Goal: Entertainment & Leisure: Consume media (video, audio)

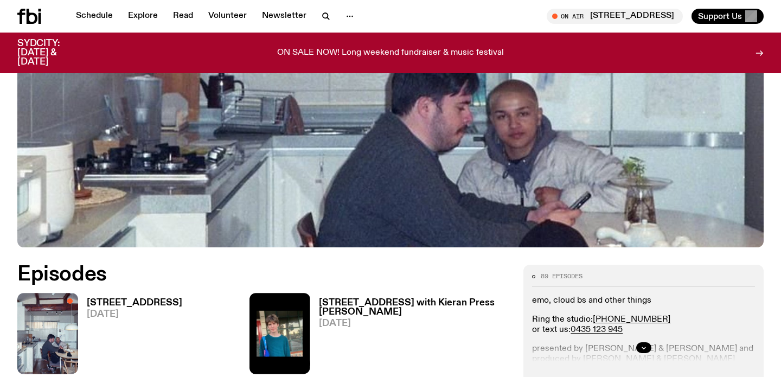
scroll to position [500, 0]
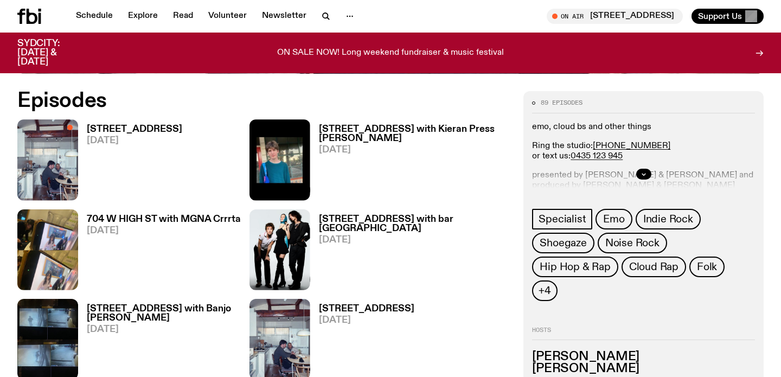
click at [110, 133] on h3 "[STREET_ADDRESS]" at bounding box center [134, 129] width 95 height 9
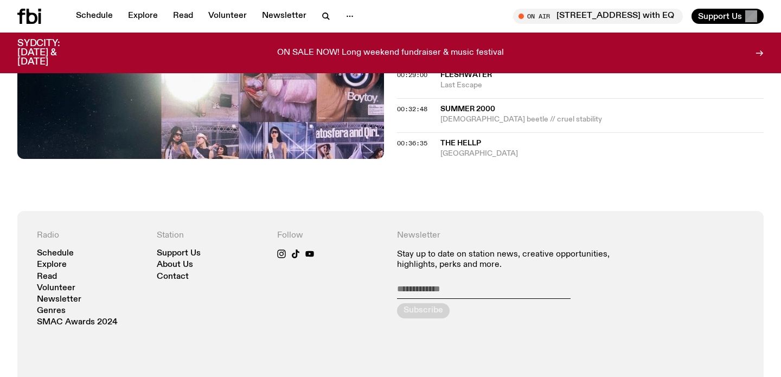
scroll to position [683, 0]
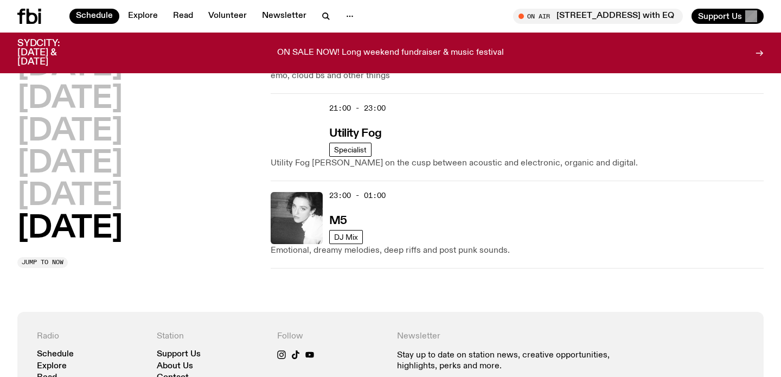
scroll to position [809, 0]
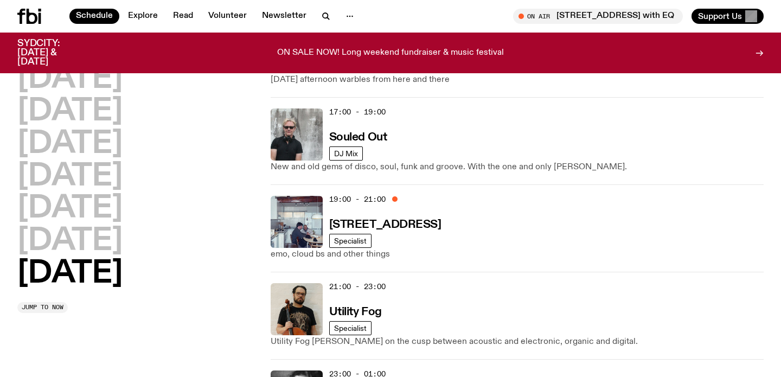
click at [357, 219] on h3 "[STREET_ADDRESS]" at bounding box center [385, 224] width 112 height 11
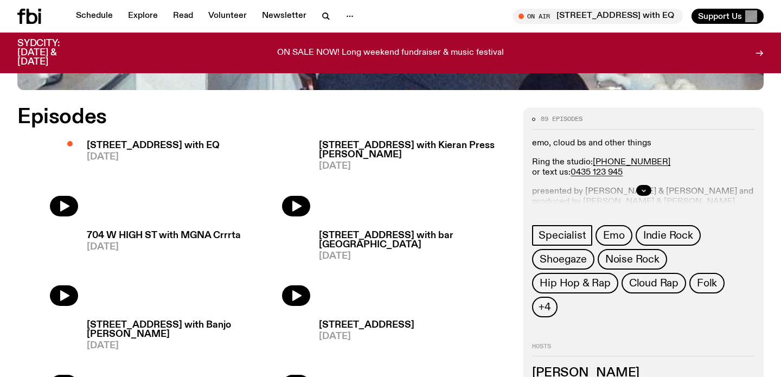
scroll to position [474, 0]
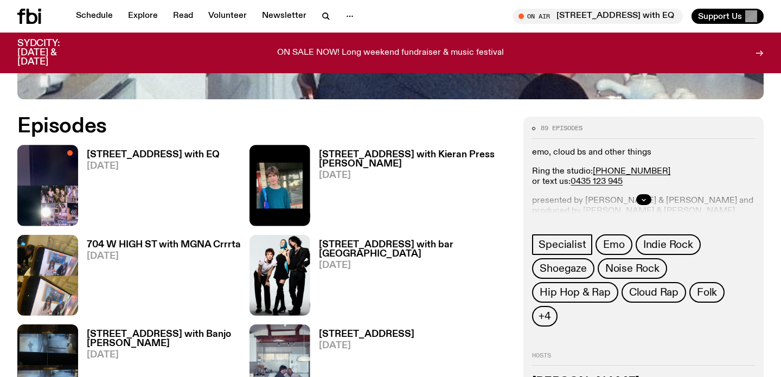
click at [125, 167] on span "[DATE]" at bounding box center [153, 166] width 133 height 9
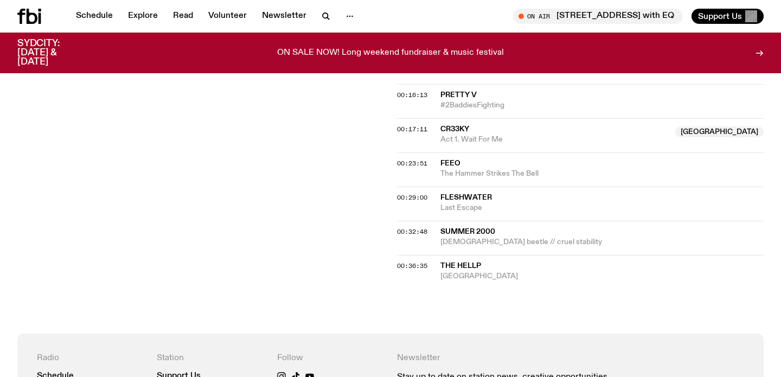
scroll to position [561, 0]
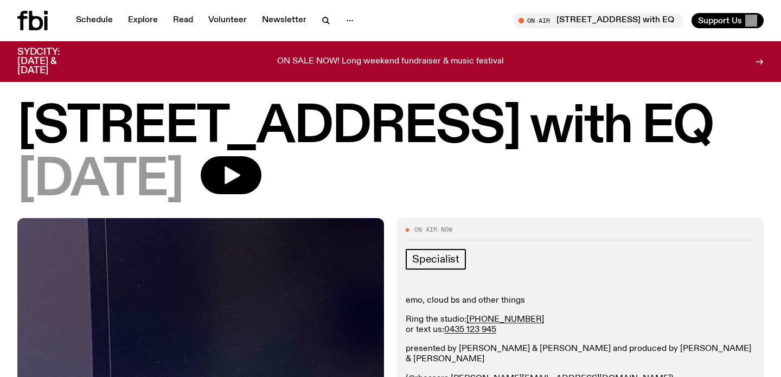
click at [440, 140] on h1 "[STREET_ADDRESS] with EQ" at bounding box center [390, 127] width 746 height 49
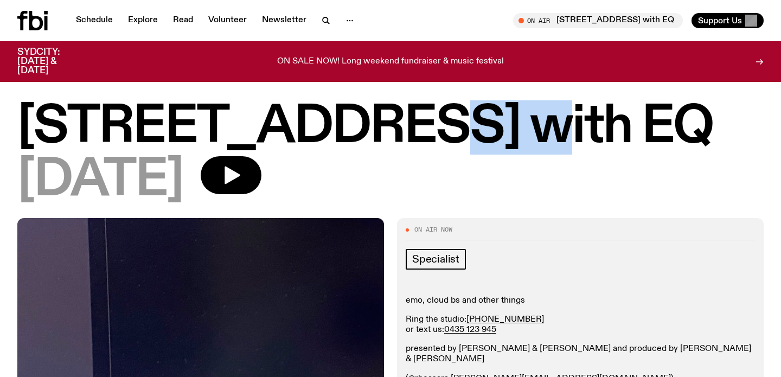
click at [440, 140] on h1 "[STREET_ADDRESS] with EQ" at bounding box center [390, 127] width 746 height 49
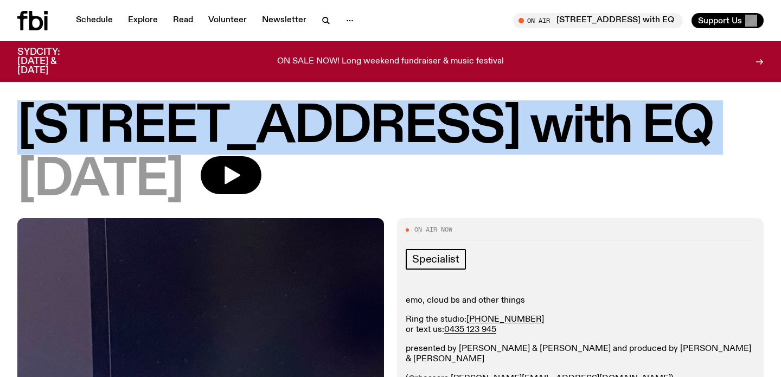
click at [440, 140] on h1 "[STREET_ADDRESS] with EQ" at bounding box center [390, 127] width 746 height 49
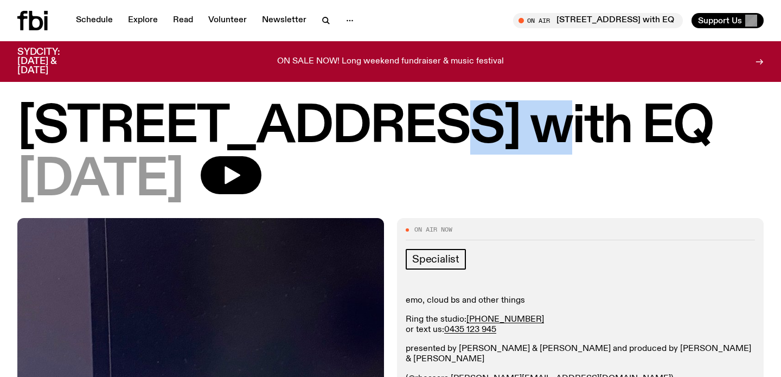
click at [440, 140] on h1 "[STREET_ADDRESS] with EQ" at bounding box center [390, 127] width 746 height 49
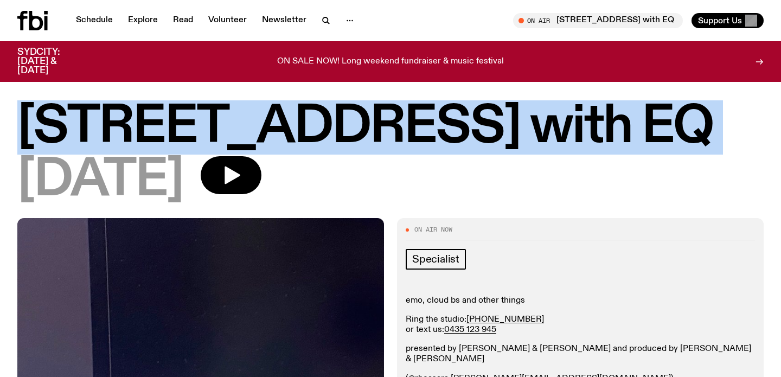
click at [440, 140] on h1 "[STREET_ADDRESS] with EQ" at bounding box center [390, 127] width 746 height 49
click at [498, 132] on h1 "[STREET_ADDRESS] with EQ" at bounding box center [390, 127] width 746 height 49
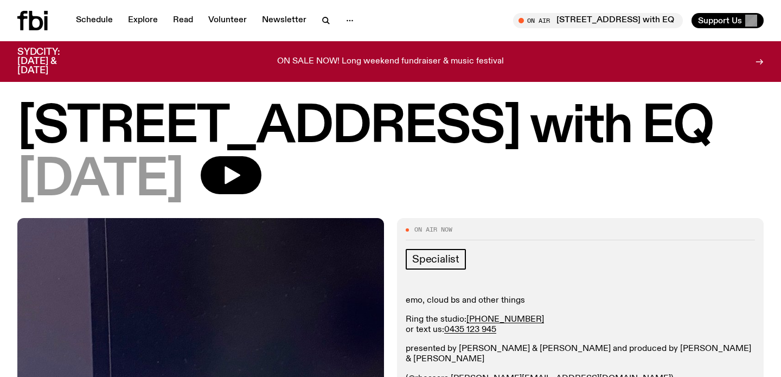
click at [443, 116] on h1 "[STREET_ADDRESS] with EQ" at bounding box center [390, 127] width 746 height 49
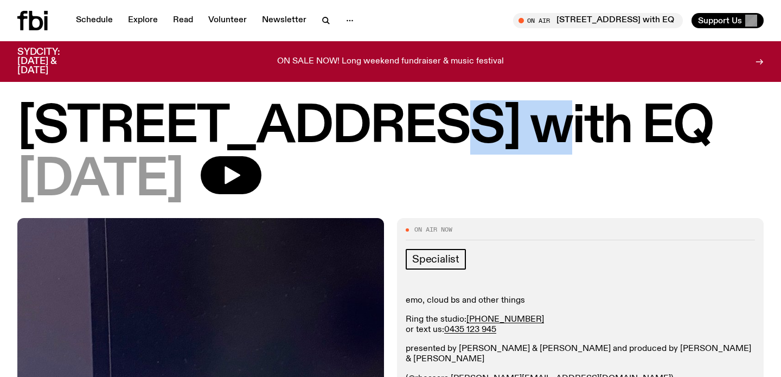
click at [443, 116] on h1 "[STREET_ADDRESS] with EQ" at bounding box center [390, 127] width 746 height 49
click at [480, 133] on h1 "[STREET_ADDRESS] with EQ" at bounding box center [390, 127] width 746 height 49
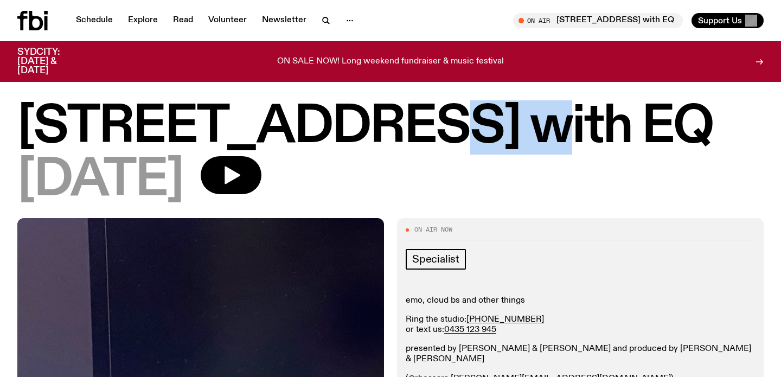
click at [480, 133] on h1 "[STREET_ADDRESS] with EQ" at bounding box center [390, 127] width 746 height 49
